Goal: Obtain resource: Obtain resource

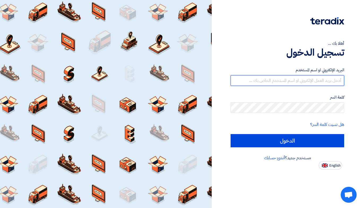
click at [281, 81] on input "text" at bounding box center [288, 80] width 114 height 11
type input "[PERSON_NAME][EMAIL_ADDRESS][PERSON_NAME][DOMAIN_NAME]"
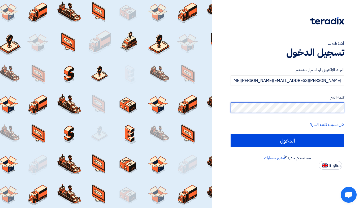
click at [231, 134] on input "الدخول" at bounding box center [288, 140] width 114 height 13
type input "Sign in"
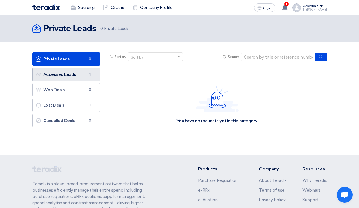
click at [63, 76] on link "Accessed Leads Accessed Leads 1" at bounding box center [66, 74] width 68 height 13
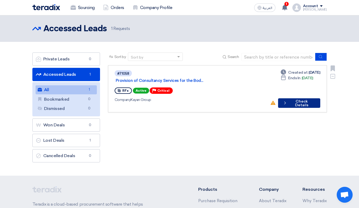
click at [297, 98] on button "Check details Check Details" at bounding box center [299, 103] width 42 height 10
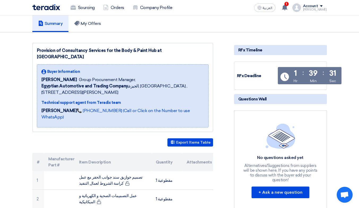
scroll to position [71, 0]
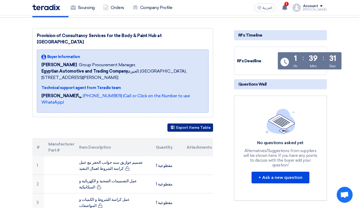
click at [188, 124] on button "Export Items Table" at bounding box center [190, 128] width 46 height 8
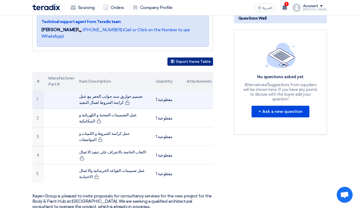
scroll to position [141, 0]
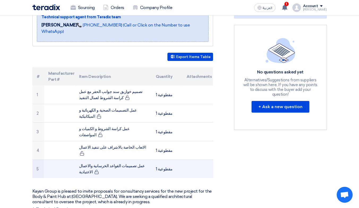
drag, startPoint x: 136, startPoint y: 141, endPoint x: 97, endPoint y: 141, distance: 38.5
click at [97, 160] on td "عمل تصميمات القواعد الخرسانية والاعمال الاعتيادية" at bounding box center [113, 169] width 77 height 19
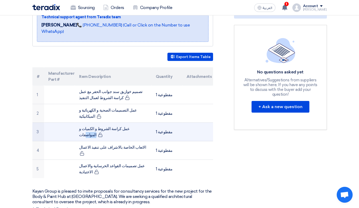
drag, startPoint x: 117, startPoint y: 116, endPoint x: 106, endPoint y: 112, distance: 11.3
click at [106, 123] on td "عمل كراسة الشروط و الكميات و المواصفات" at bounding box center [113, 132] width 77 height 19
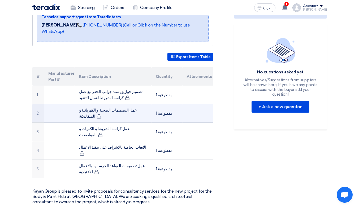
click at [116, 104] on td "عمل التصميمات الصحية و الكهربائية و الميكانيكية" at bounding box center [113, 113] width 77 height 19
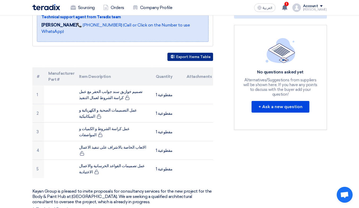
click at [188, 53] on button "Export Items Table" at bounding box center [190, 57] width 46 height 8
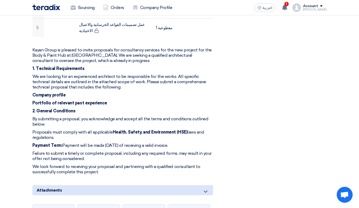
scroll to position [247, 0]
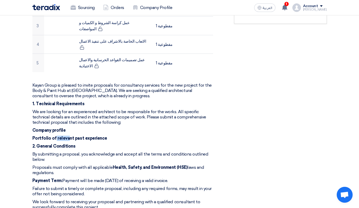
drag, startPoint x: 55, startPoint y: 113, endPoint x: 76, endPoint y: 115, distance: 21.9
click at [67, 136] on p "Portfolio of relevant past experience" at bounding box center [122, 138] width 181 height 5
click at [98, 136] on strong "Portfolio of relevant past experience" at bounding box center [69, 138] width 75 height 5
click at [146, 128] on p "Company profile" at bounding box center [122, 130] width 181 height 5
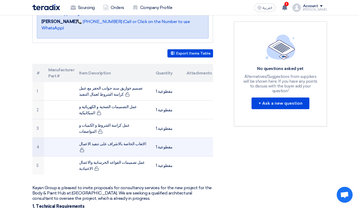
scroll to position [141, 0]
